Goal: Task Accomplishment & Management: Use online tool/utility

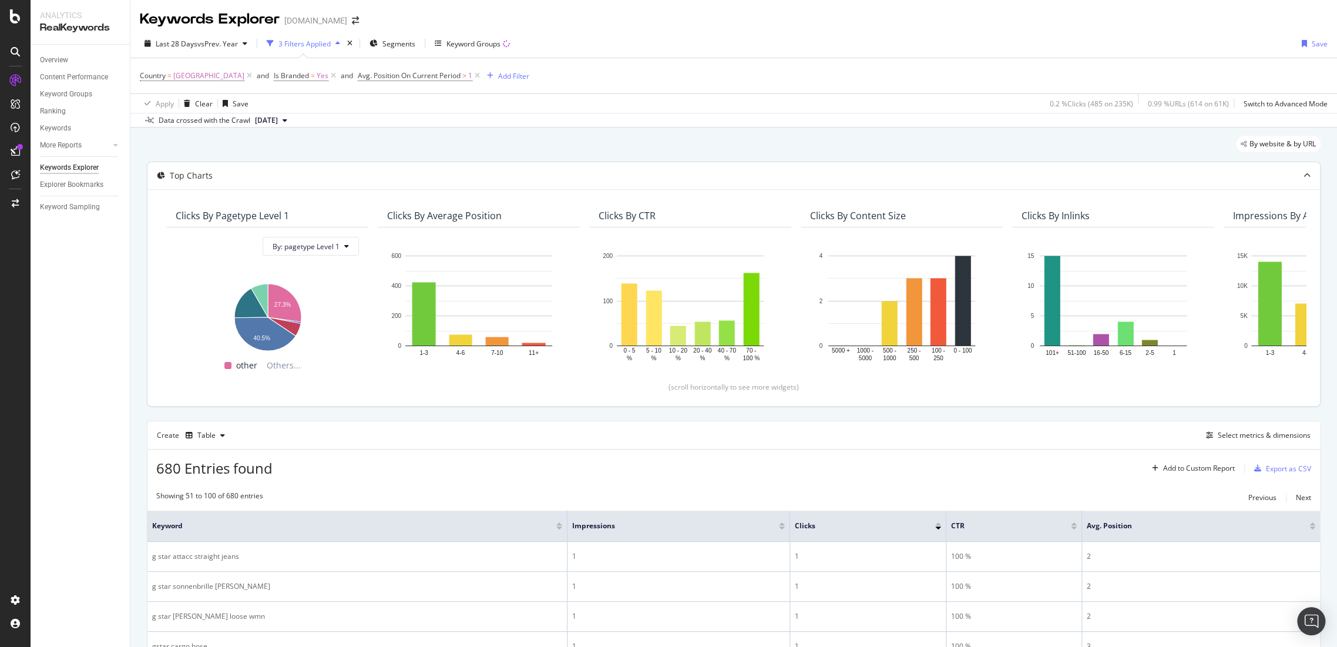
scroll to position [19, 0]
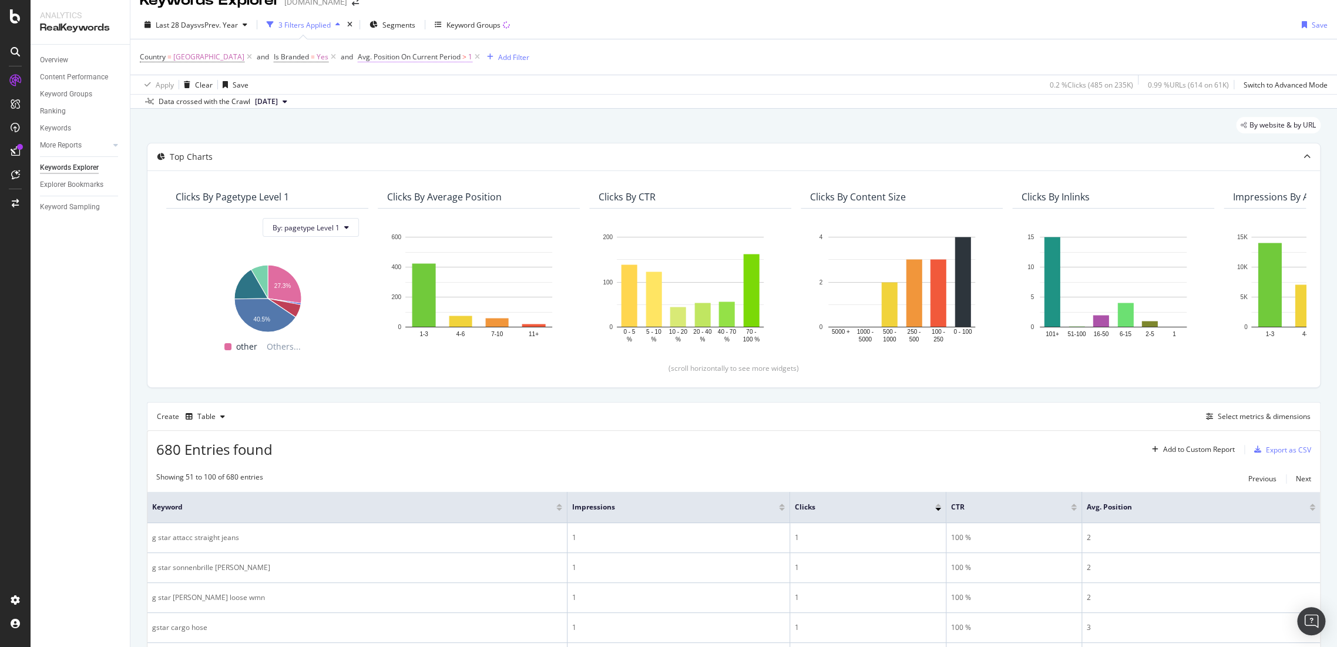
click at [462, 59] on span ">" at bounding box center [464, 57] width 4 height 10
click at [379, 121] on icon at bounding box center [382, 124] width 8 height 7
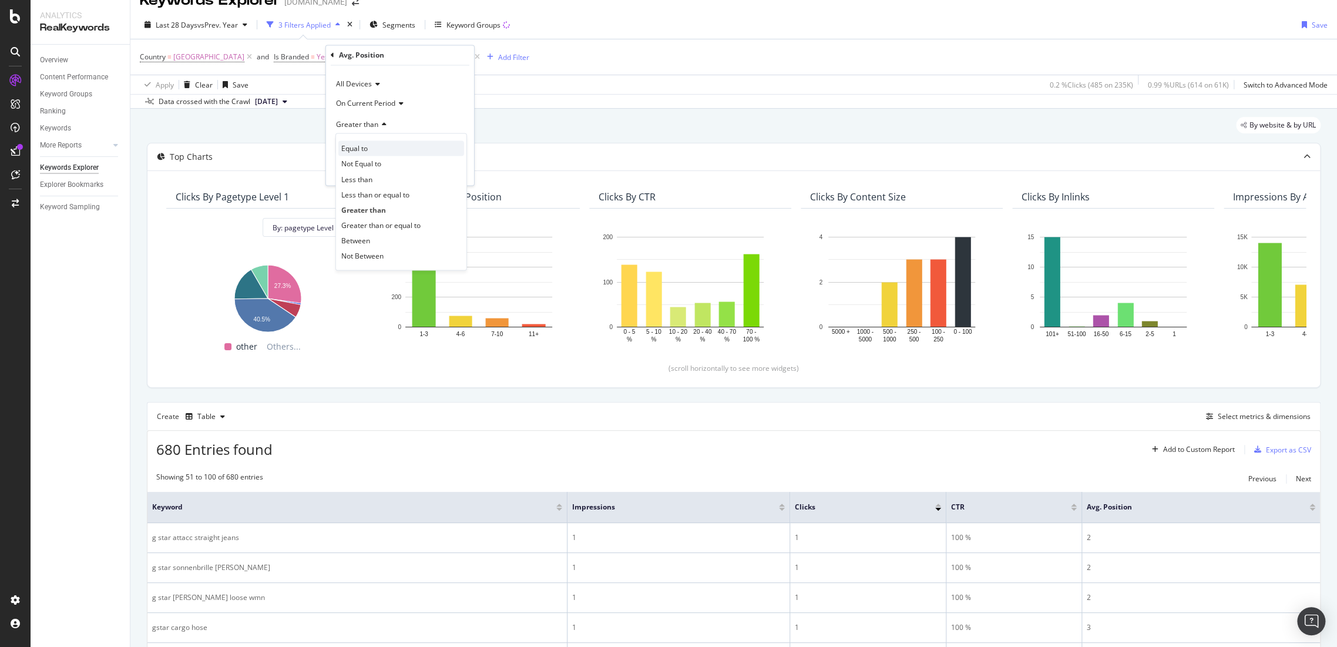
click at [380, 142] on div "Equal to" at bounding box center [401, 148] width 126 height 15
click at [455, 170] on div "Apply" at bounding box center [455, 170] width 18 height 10
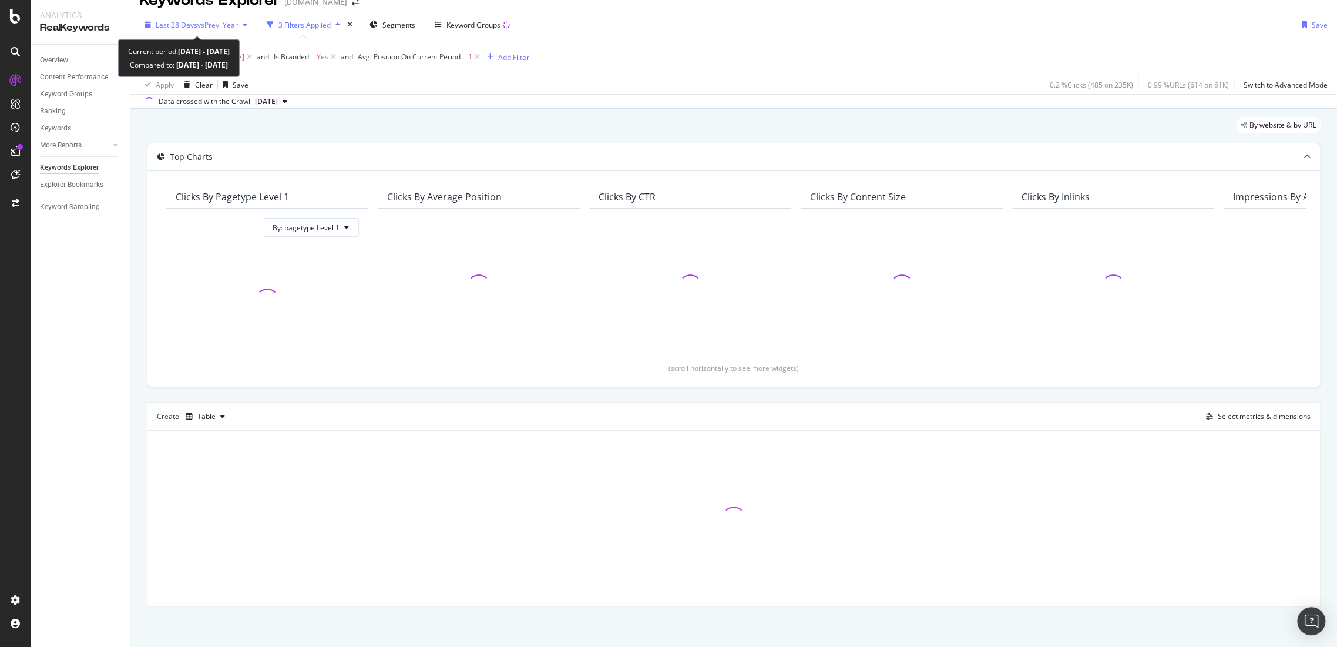
click at [238, 28] on span "vs Prev. Year" at bounding box center [217, 25] width 41 height 10
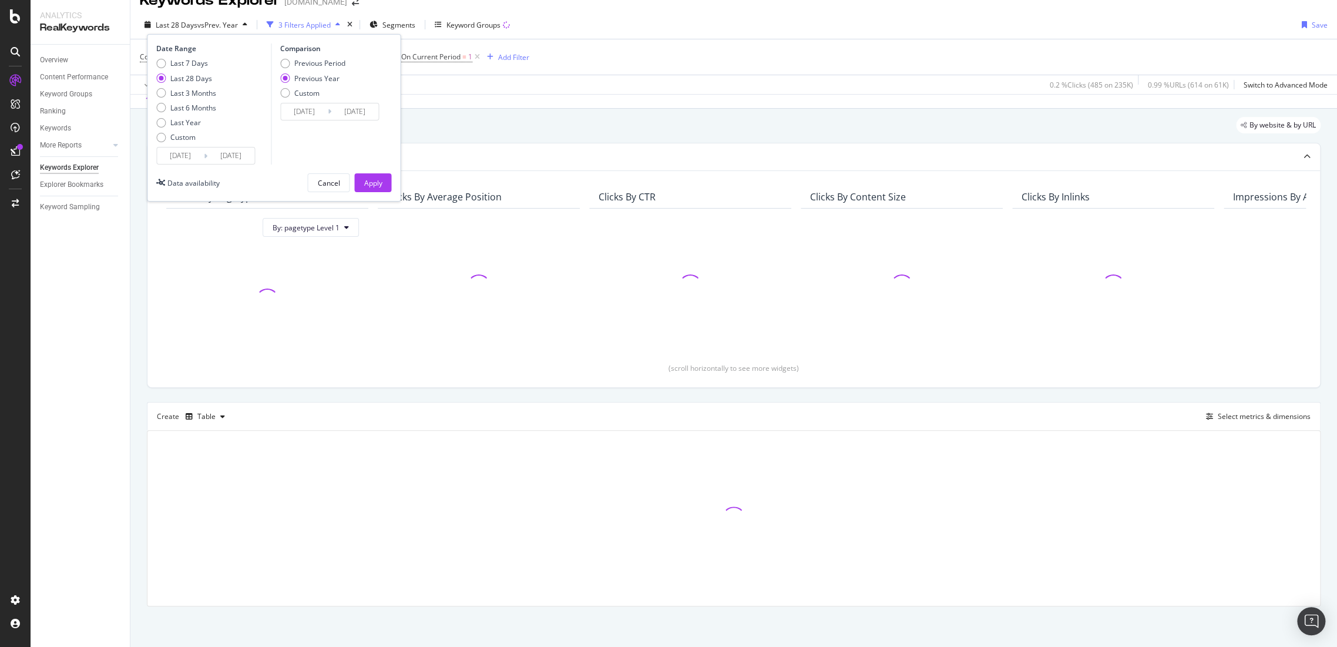
click at [615, 116] on div "By website & by URL Top Charts Clicks By pagetype Level 1 By: pagetype Level 1 …" at bounding box center [733, 378] width 1206 height 539
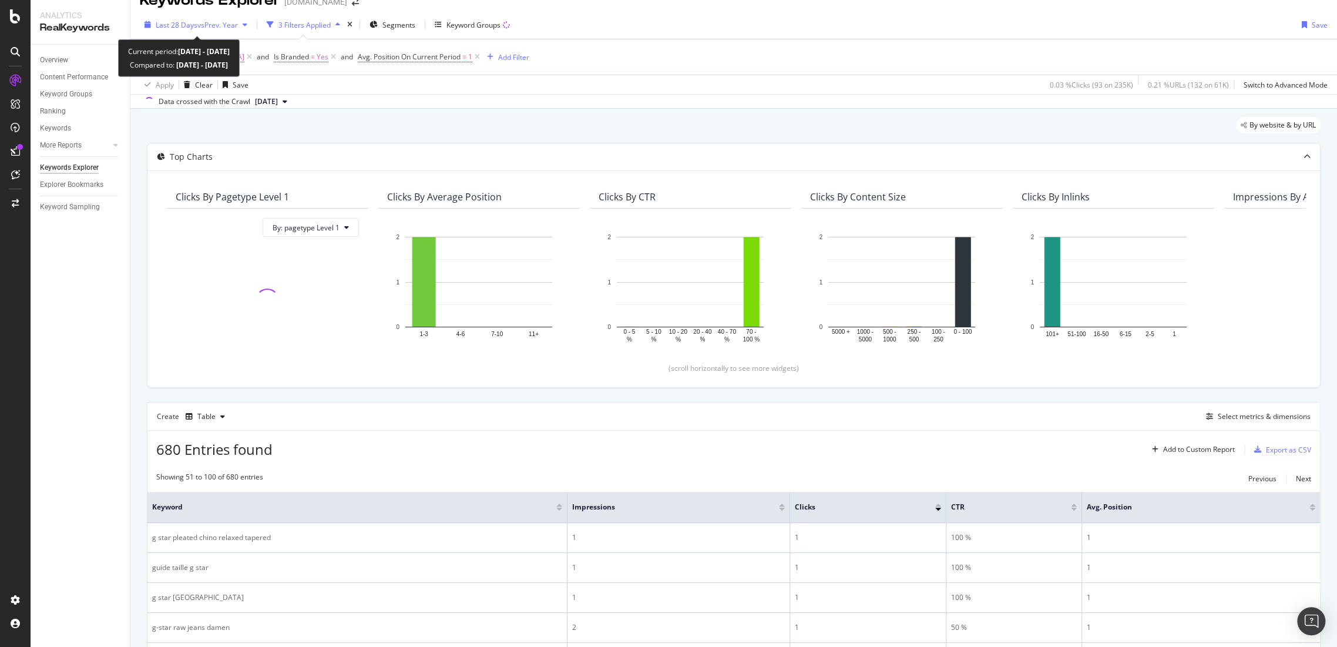
click at [194, 26] on span "Last 28 Days" at bounding box center [177, 25] width 42 height 10
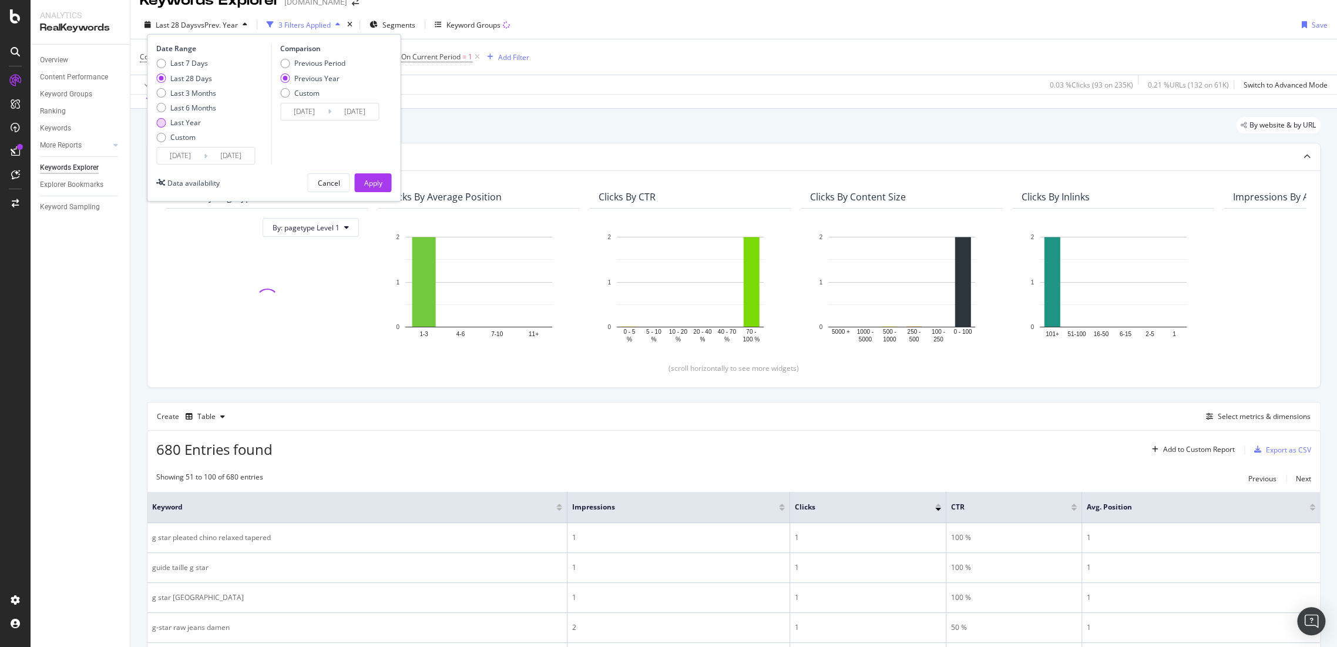
click at [171, 116] on div "Last 7 Days Last 28 Days Last 3 Months Last 6 Months Last Year Custom" at bounding box center [186, 102] width 60 height 89
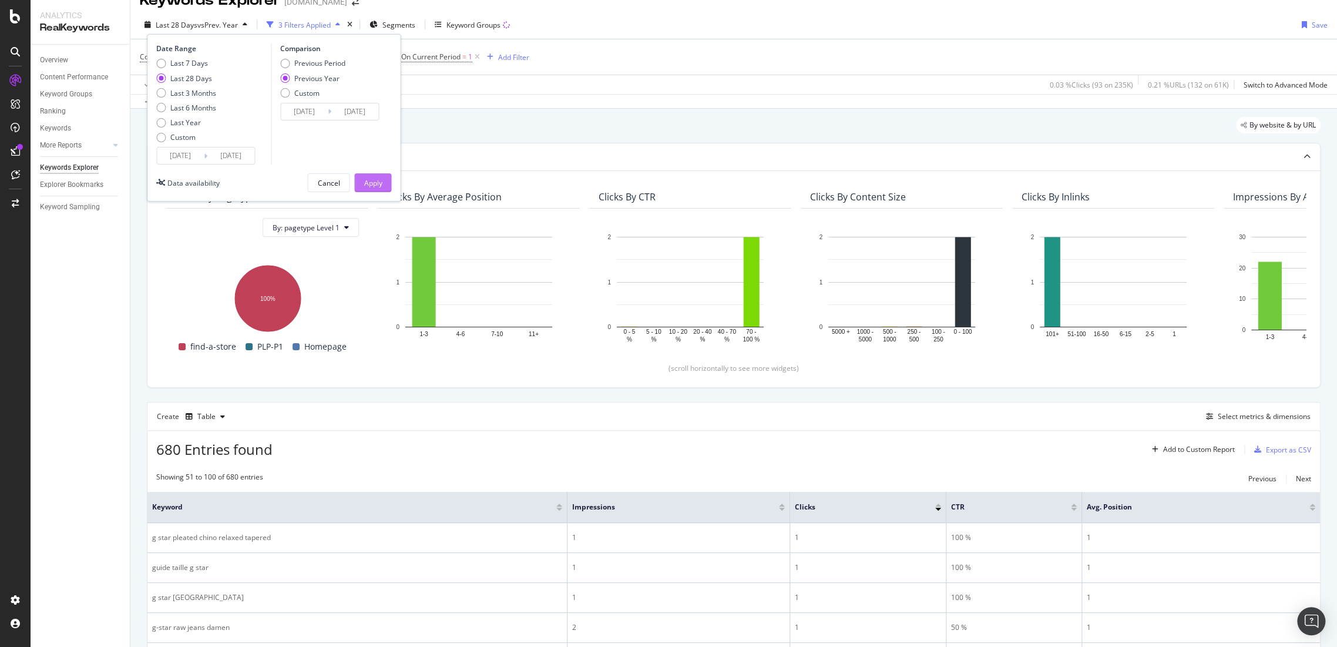
click at [381, 174] on div "Apply" at bounding box center [373, 183] width 18 height 18
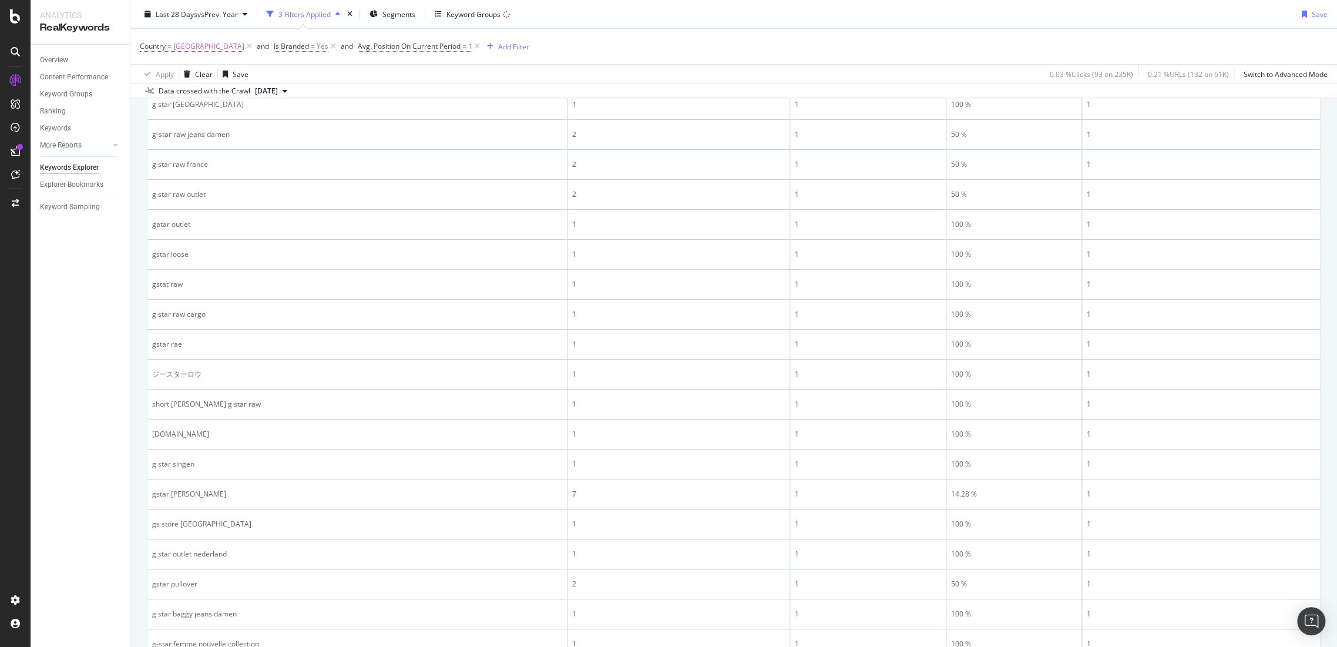
scroll to position [606, 0]
